Goal: Find specific page/section: Find specific page/section

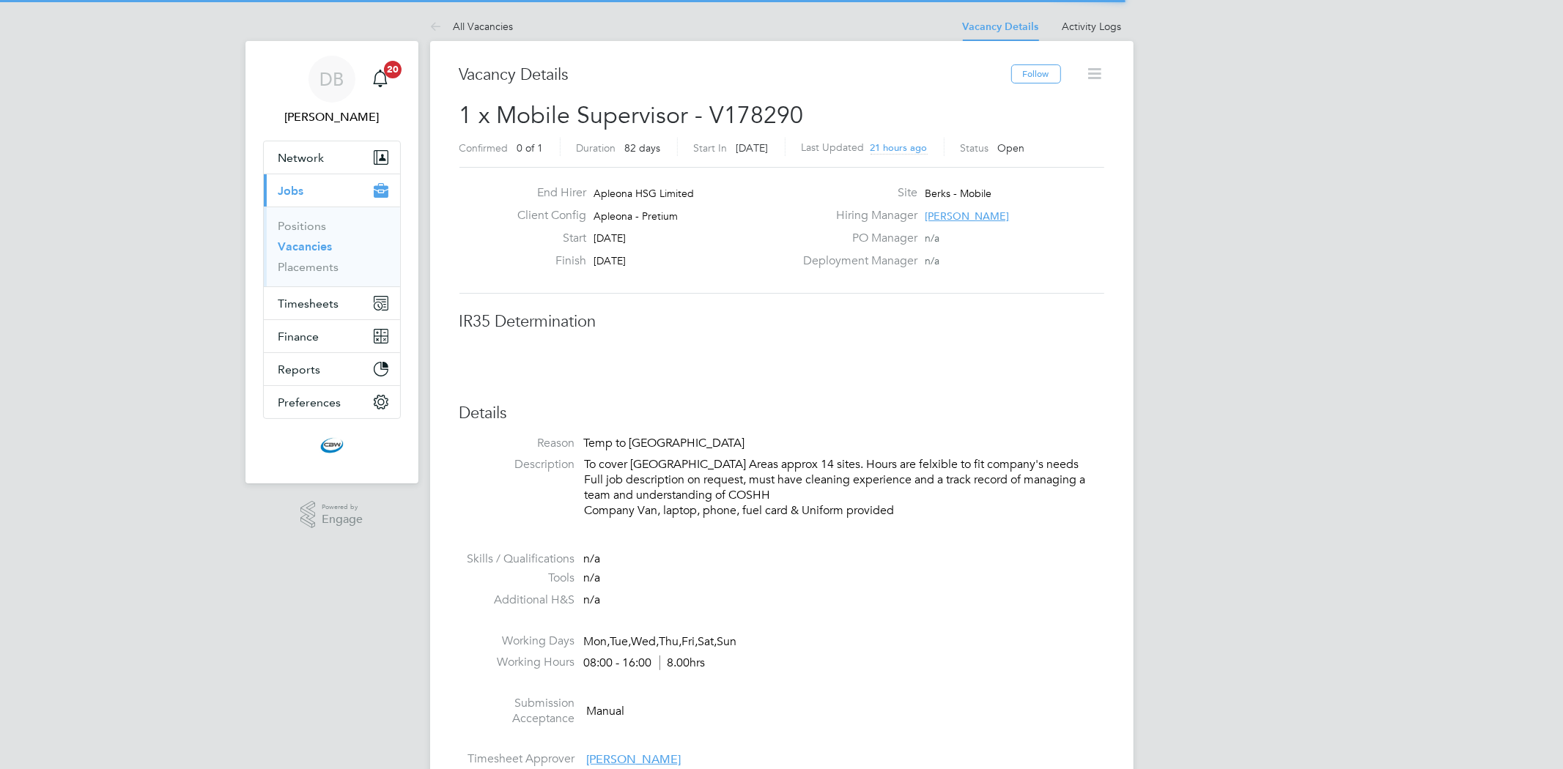
scroll to position [42, 128]
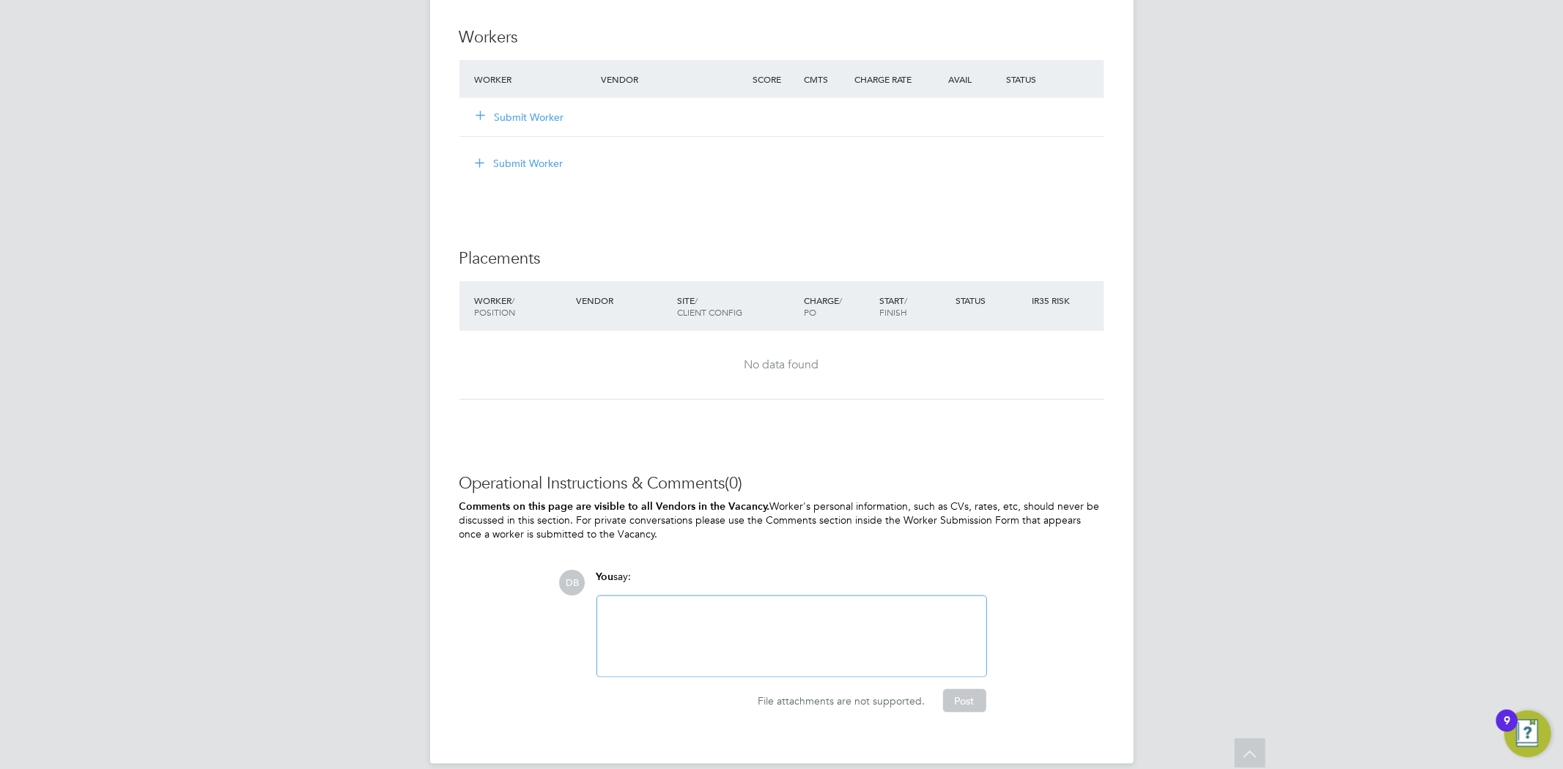
scroll to position [1158, 0]
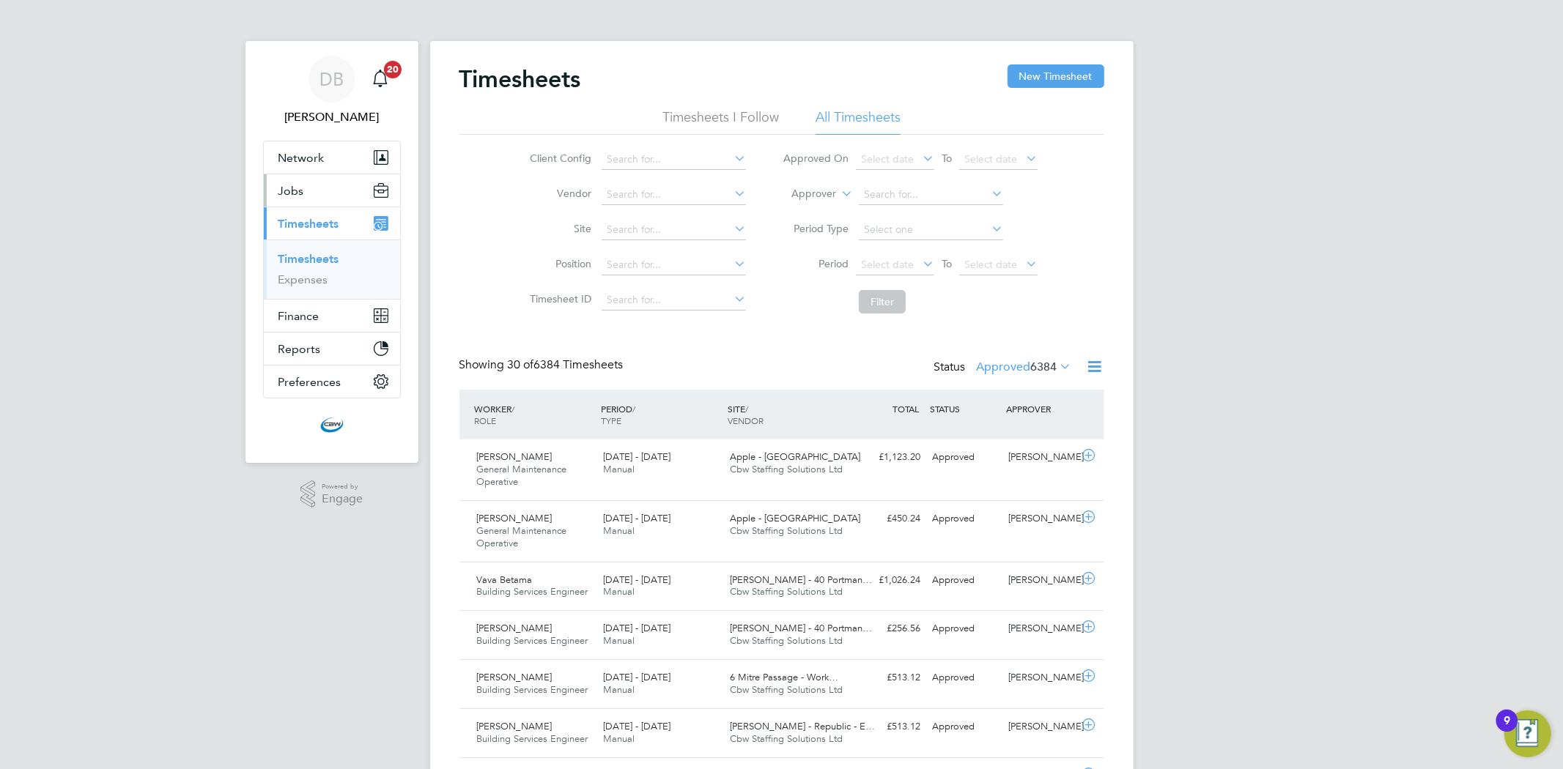
click at [305, 183] on button "Jobs" at bounding box center [332, 190] width 136 height 32
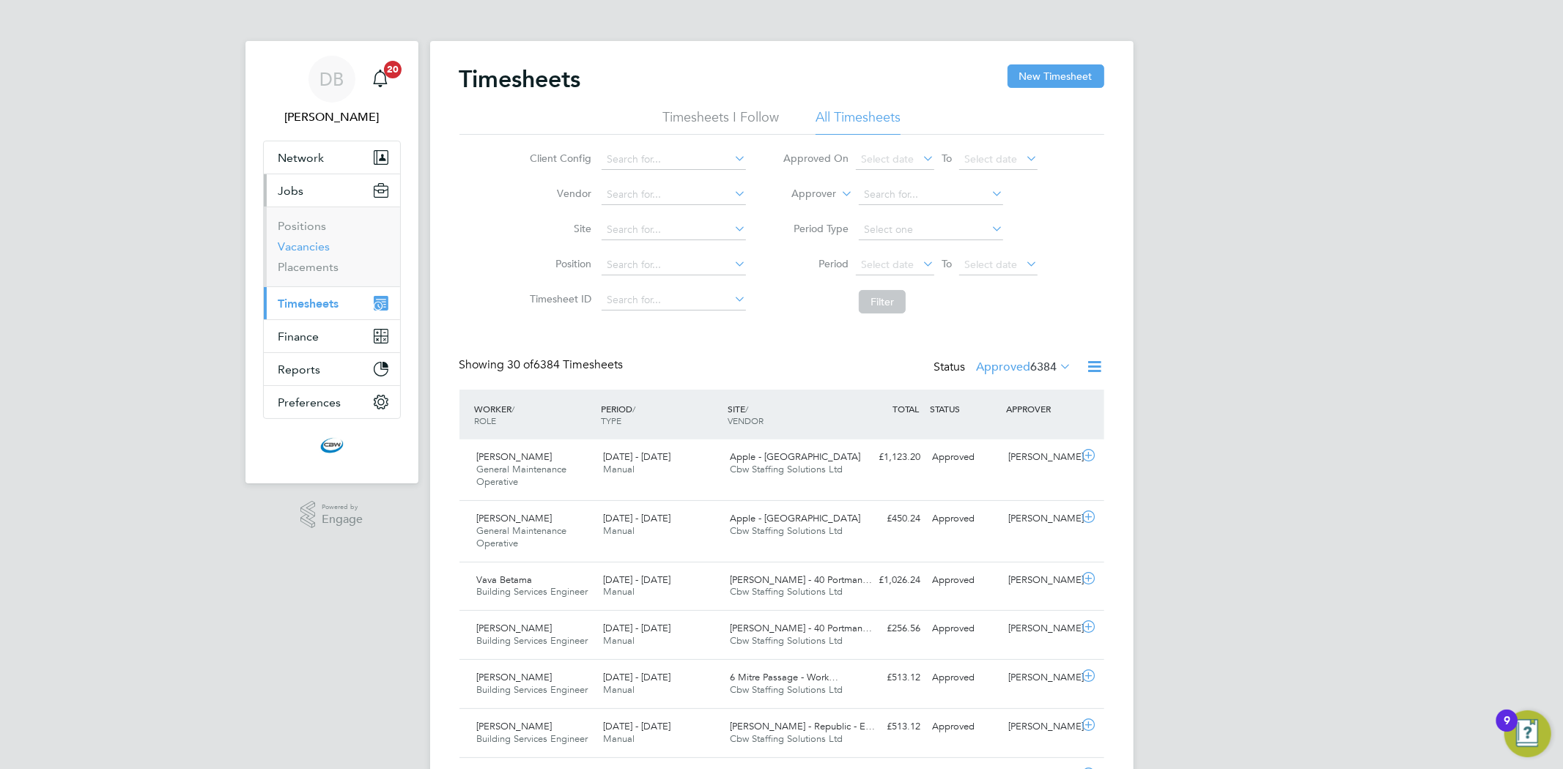
click at [295, 243] on link "Vacancies" at bounding box center [304, 247] width 52 height 14
